Goal: Information Seeking & Learning: Learn about a topic

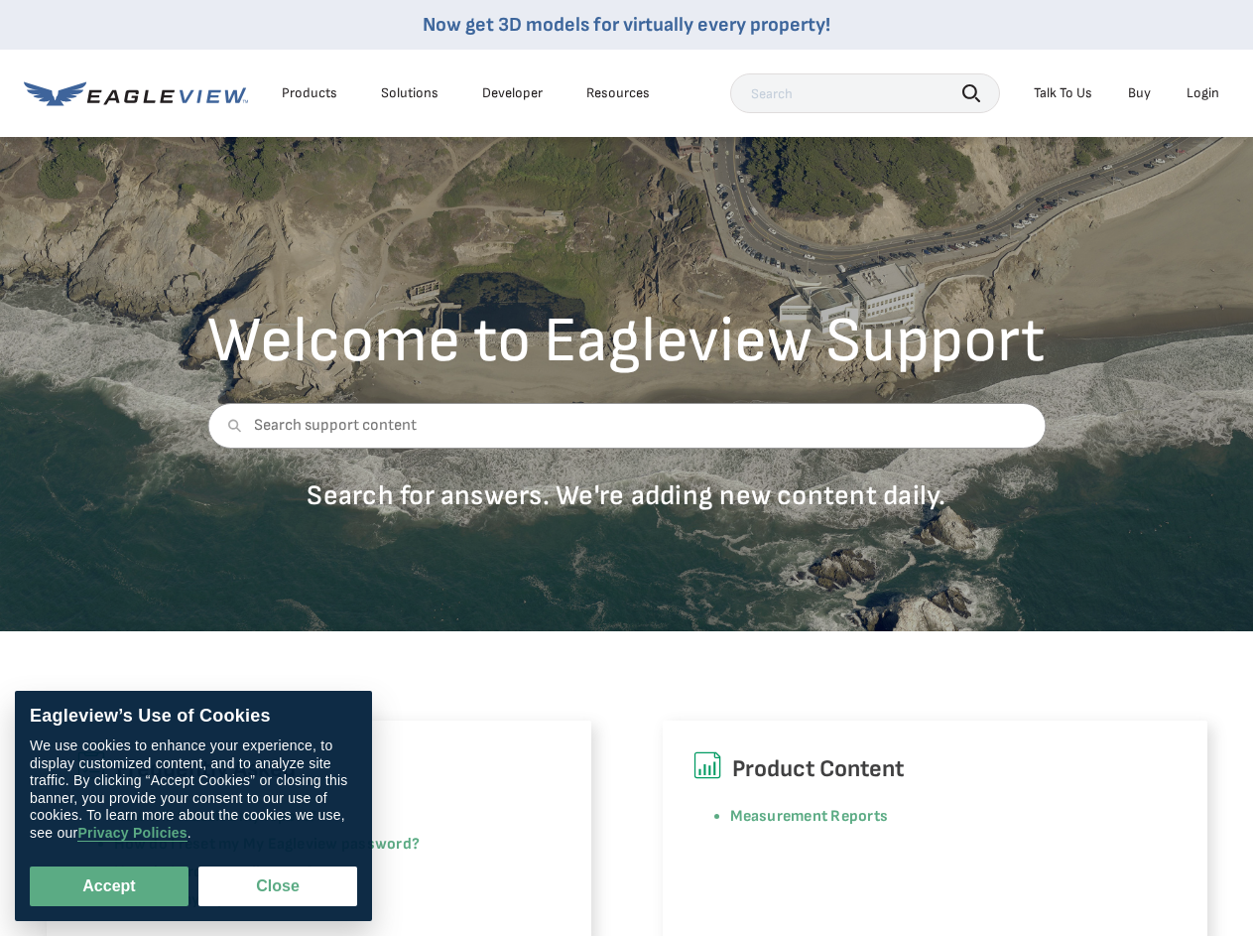
click at [626, 467] on div at bounding box center [626, 440] width 838 height 75
click at [310, 93] on div "Products" at bounding box center [310, 93] width 56 height 18
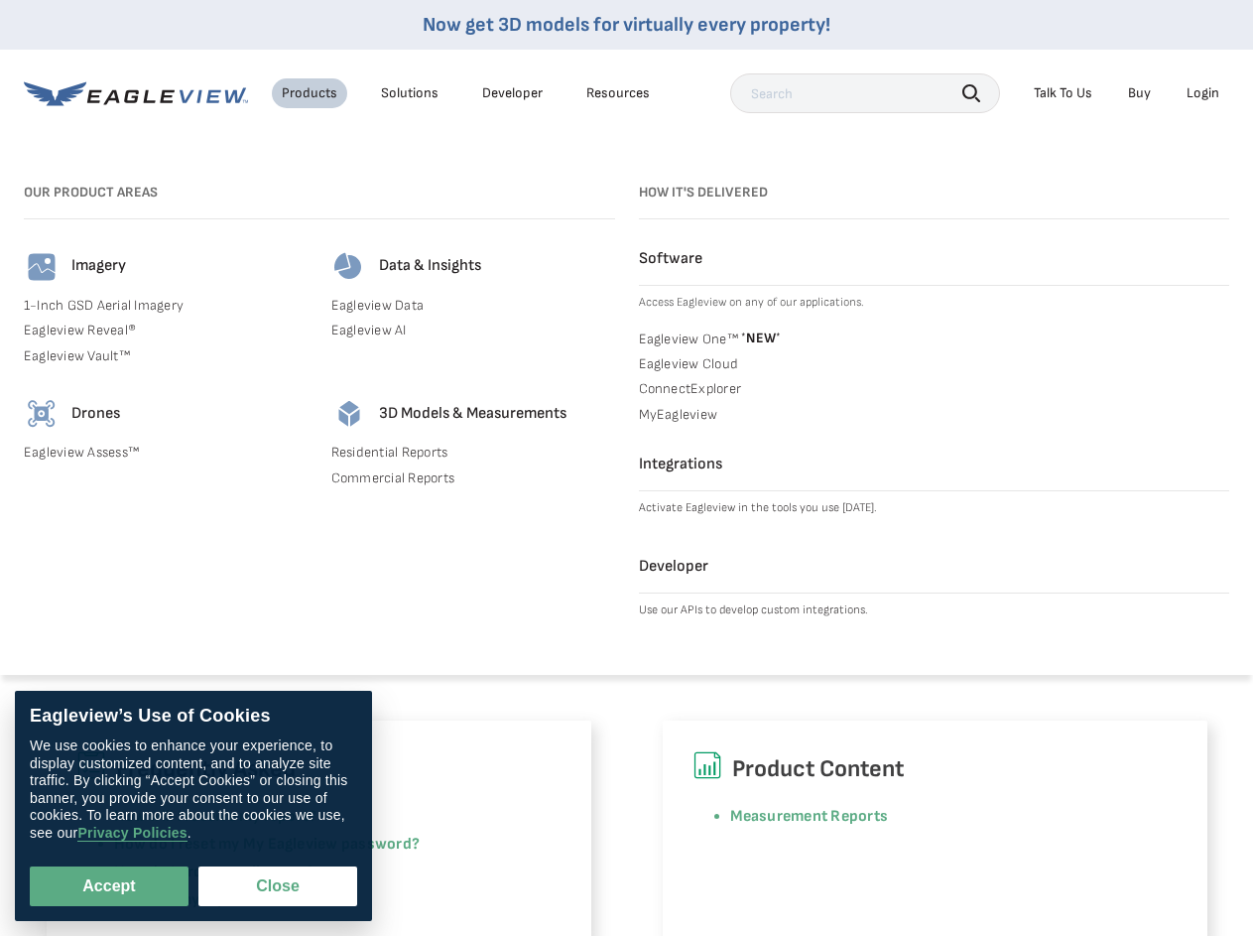
click at [410, 93] on div "Solutions" at bounding box center [410, 93] width 58 height 18
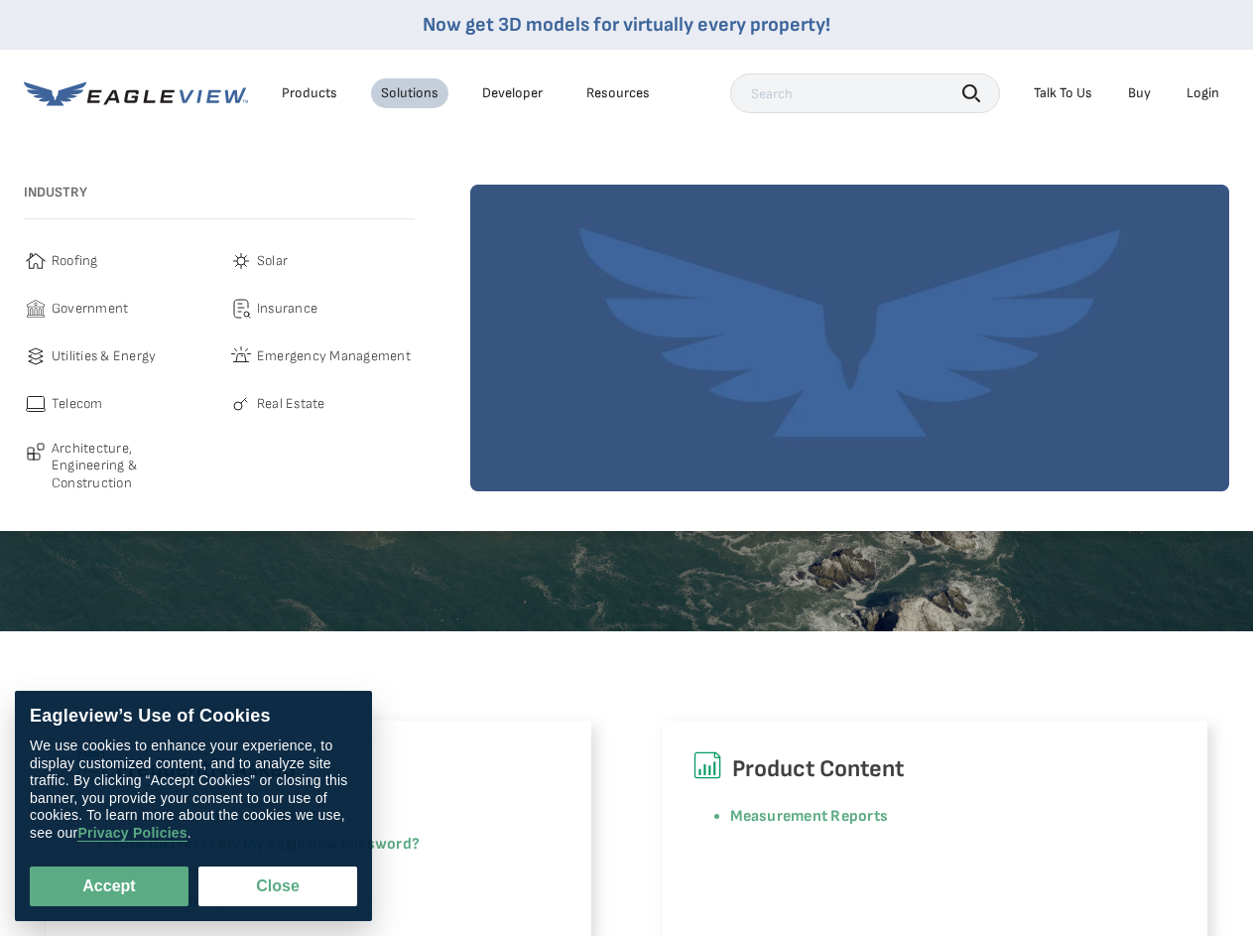
click at [618, 93] on div "Resources" at bounding box center [617, 93] width 63 height 18
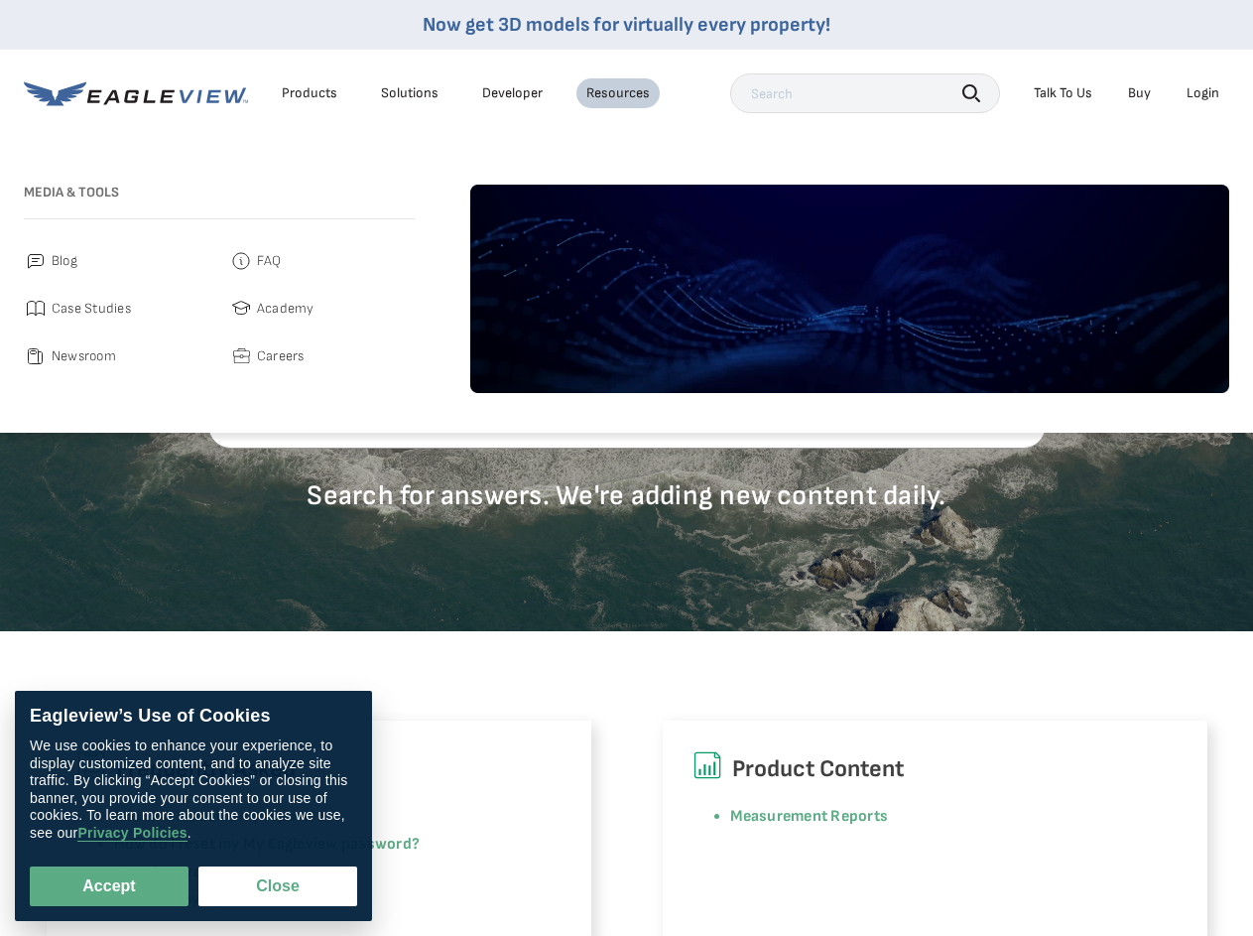
click at [971, 92] on icon "button" at bounding box center [971, 93] width 18 height 18
click at [1063, 93] on div "Talk To Us" at bounding box center [1063, 93] width 59 height 18
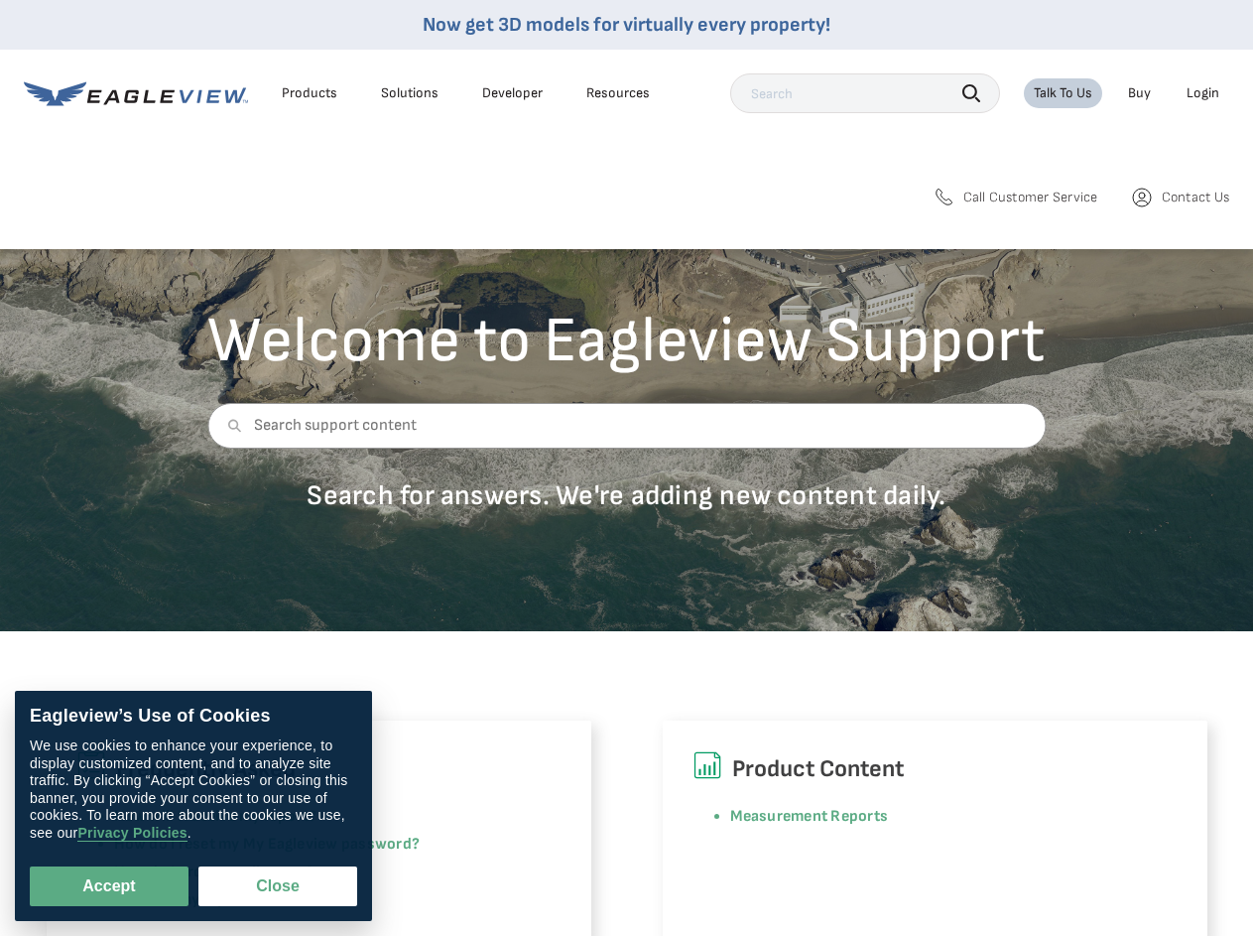
click at [1202, 93] on div "Login" at bounding box center [1203, 93] width 33 height 18
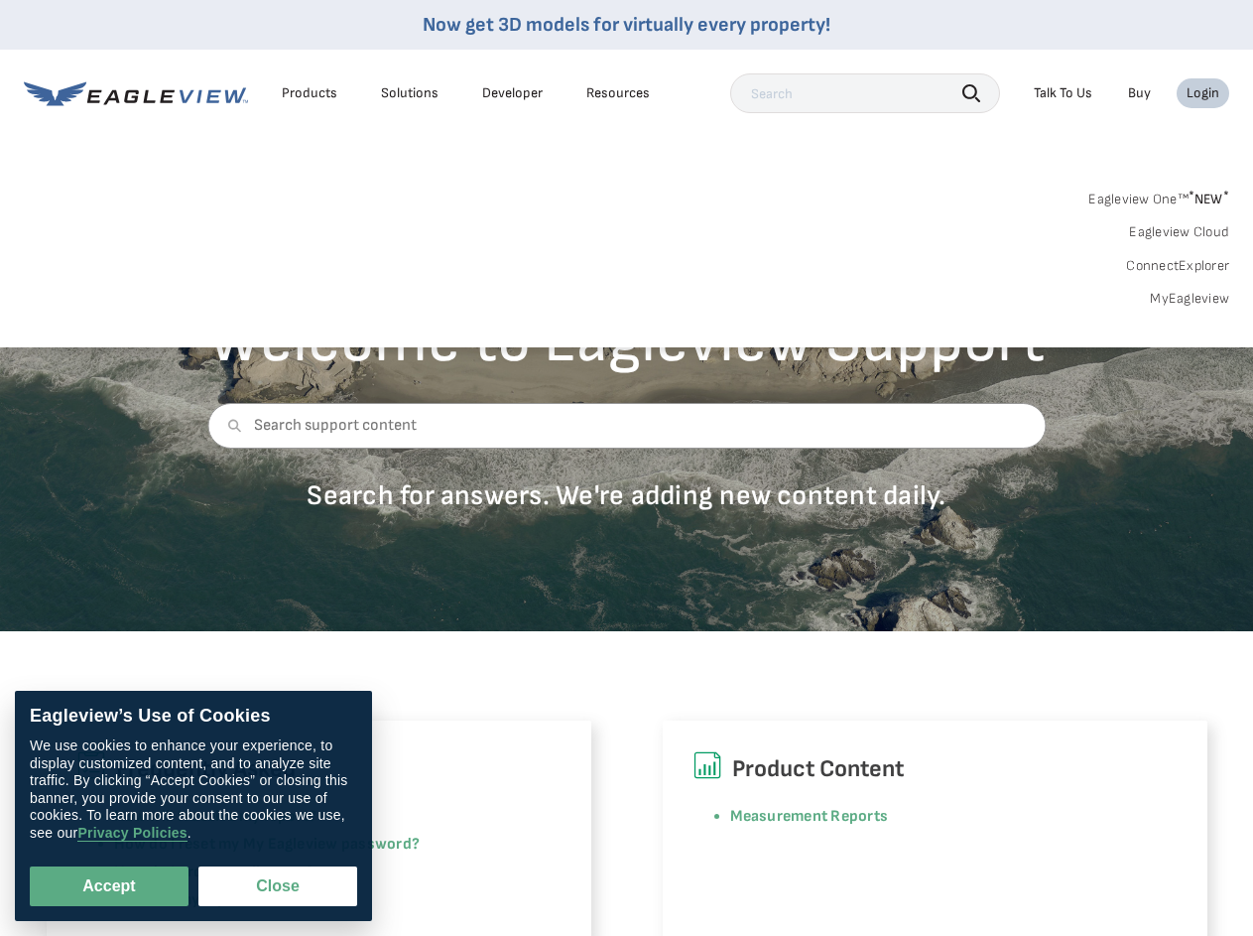
click at [230, 426] on icon at bounding box center [234, 426] width 14 height 14
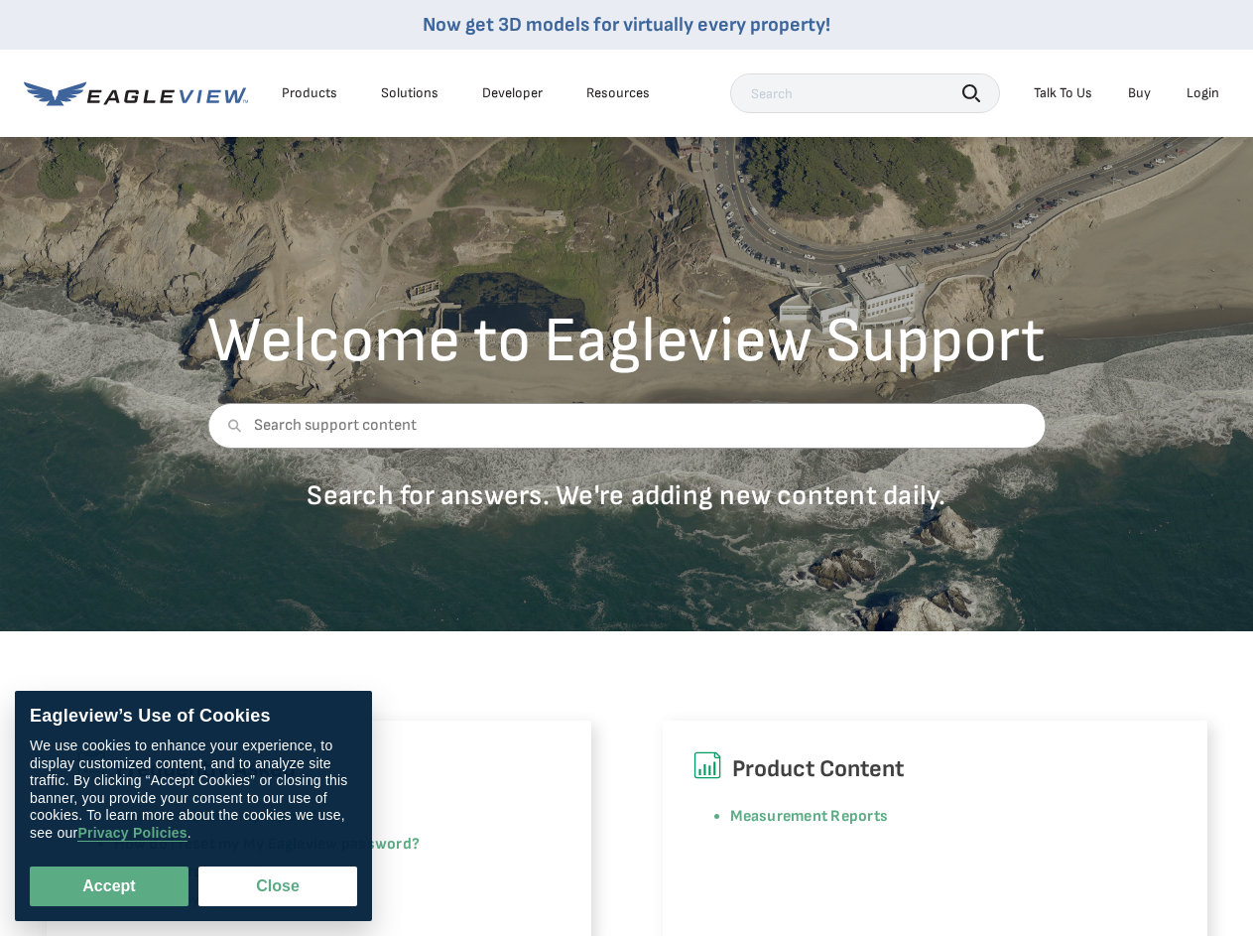
click at [109, 886] on button "Accept" at bounding box center [109, 886] width 159 height 40
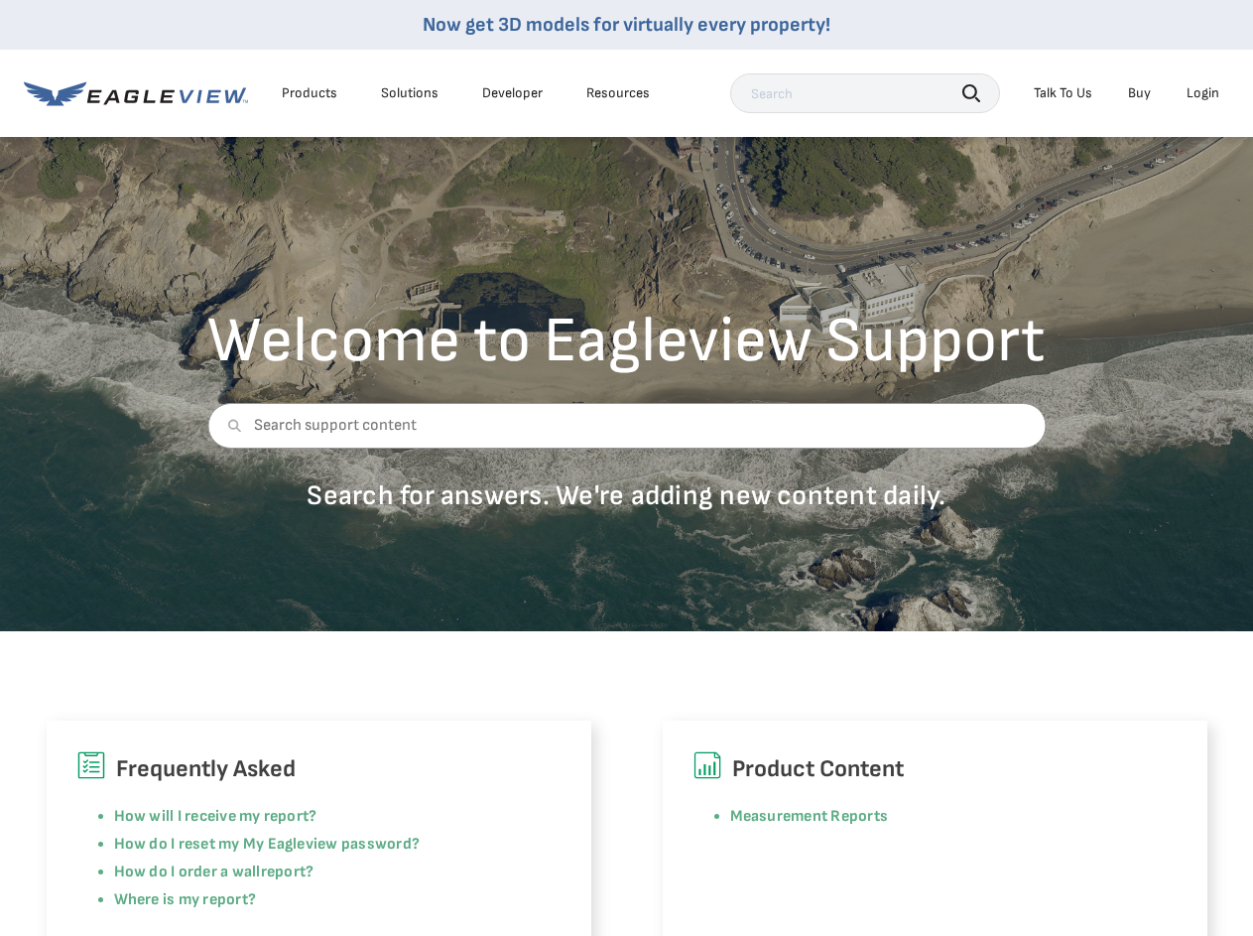
click at [278, 886] on button "Close" at bounding box center [273, 882] width 151 height 38
checkbox input "false"
